Goal: Information Seeking & Learning: Find specific fact

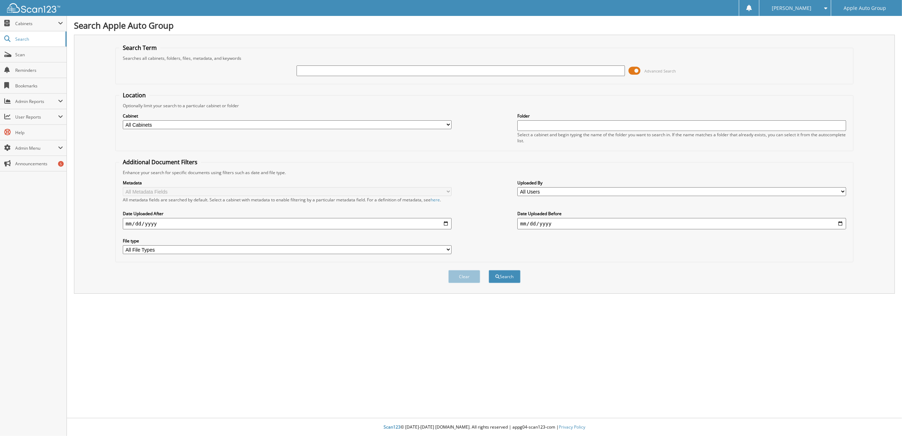
click at [376, 65] on div at bounding box center [461, 71] width 329 height 12
click at [421, 69] on input "text" at bounding box center [461, 70] width 329 height 11
type input "223149"
click at [509, 276] on button "Search" at bounding box center [505, 276] width 32 height 13
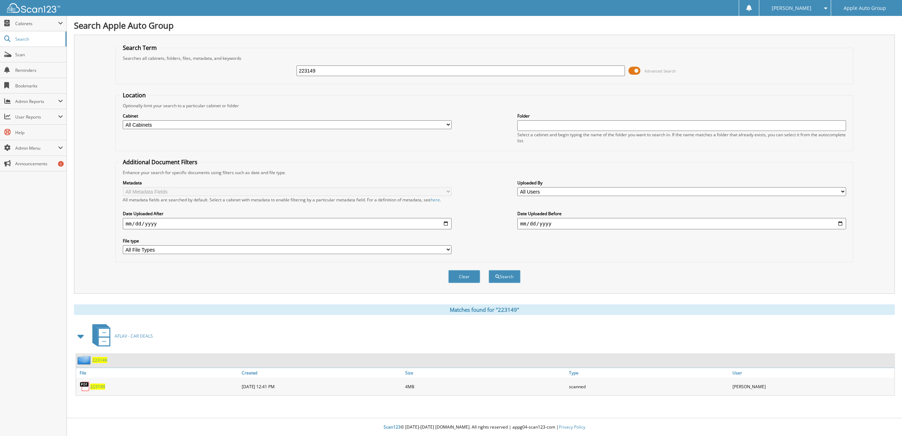
click at [85, 360] on img at bounding box center [85, 360] width 15 height 9
click at [90, 356] on img at bounding box center [85, 360] width 15 height 9
click at [98, 360] on span "223149" at bounding box center [99, 360] width 15 height 6
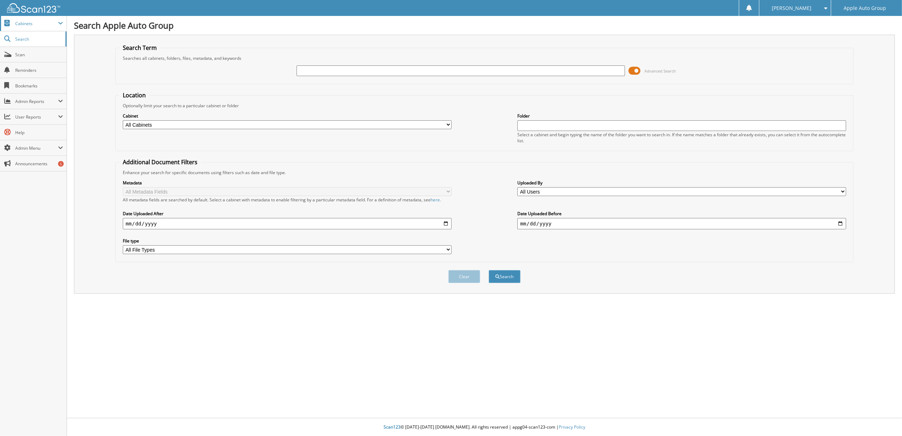
click at [23, 22] on span "Cabinets" at bounding box center [36, 24] width 43 height 6
click at [22, 33] on link "My Company" at bounding box center [33, 38] width 67 height 15
click at [428, 73] on input "text" at bounding box center [461, 70] width 329 height 11
type input "223654"
click at [507, 278] on button "Search" at bounding box center [505, 276] width 32 height 13
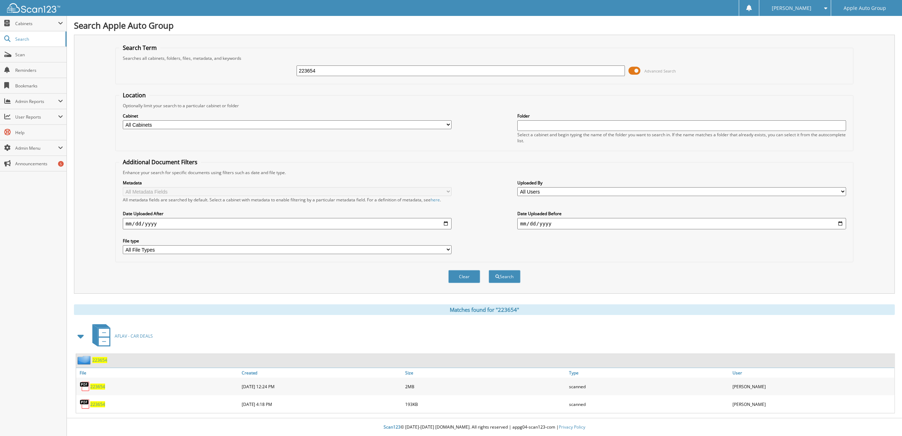
click at [99, 357] on div "223654" at bounding box center [91, 360] width 31 height 9
click at [96, 358] on span "223654" at bounding box center [99, 360] width 15 height 6
